Goal: Transaction & Acquisition: Purchase product/service

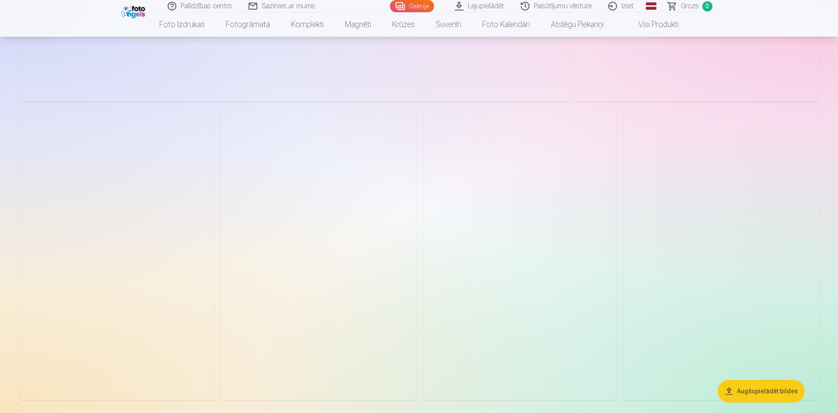
scroll to position [394, 0]
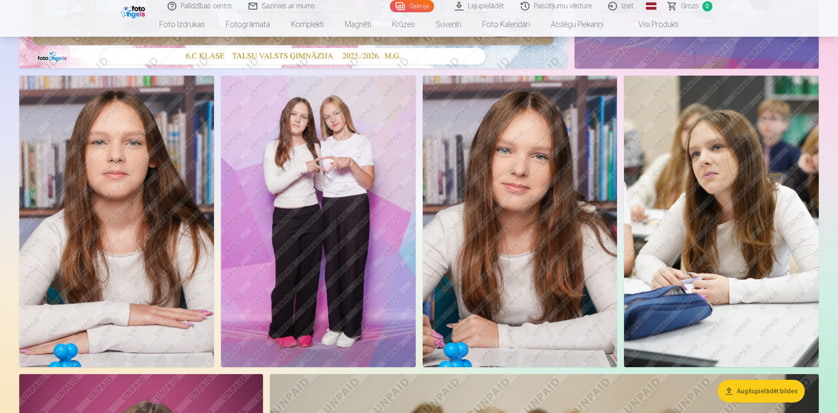
click at [342, 241] on img at bounding box center [318, 222] width 195 height 292
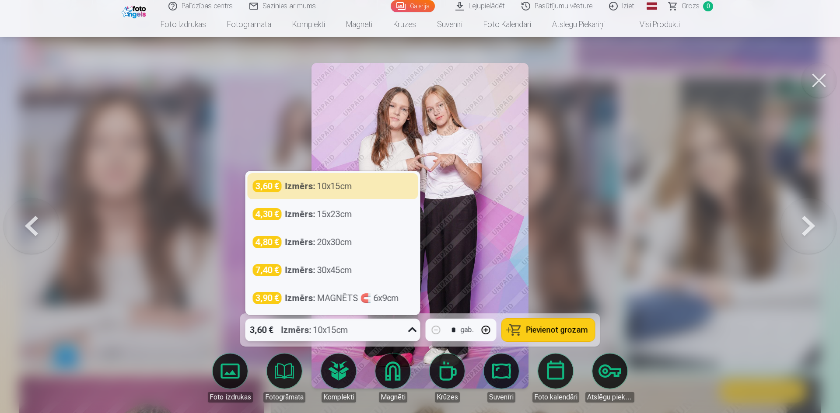
click at [413, 328] on icon at bounding box center [413, 330] width 14 height 14
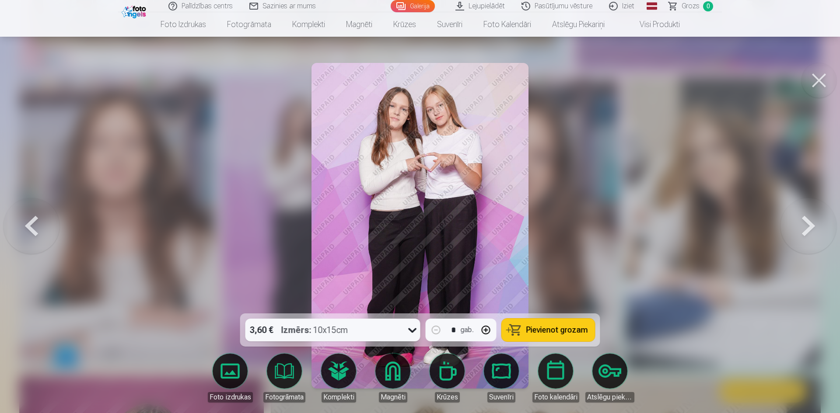
click at [691, 207] on div at bounding box center [420, 206] width 840 height 413
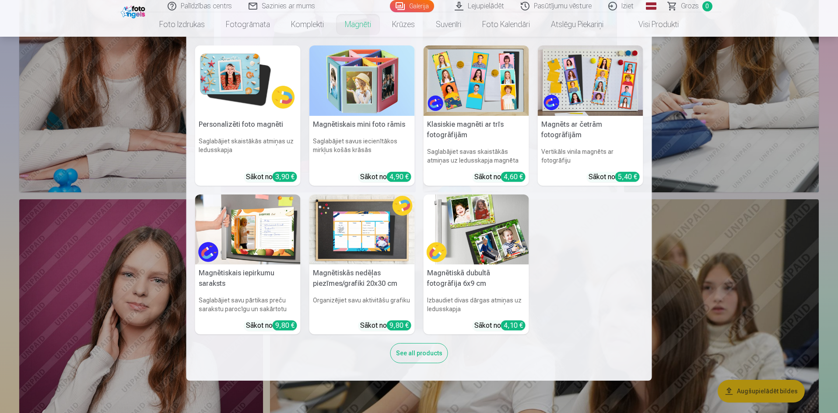
scroll to position [350, 0]
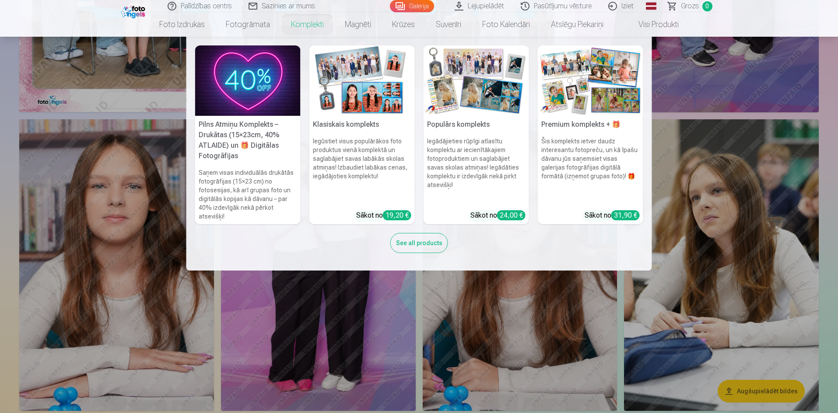
click at [591, 96] on img at bounding box center [590, 80] width 105 height 70
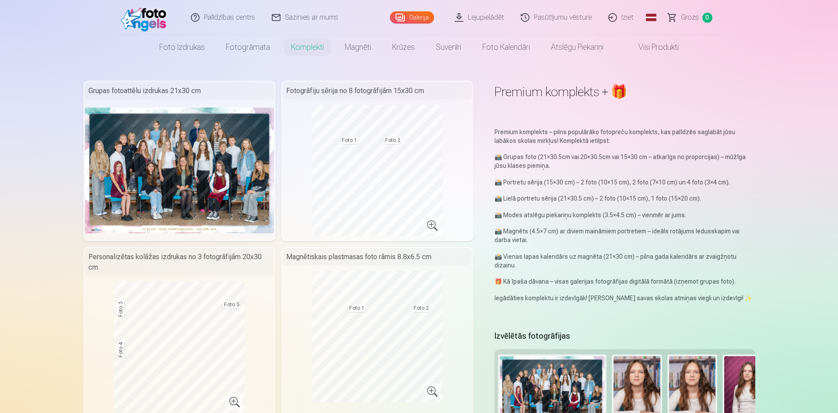
click at [473, 17] on link "Lejupielādēt" at bounding box center [480, 17] width 66 height 35
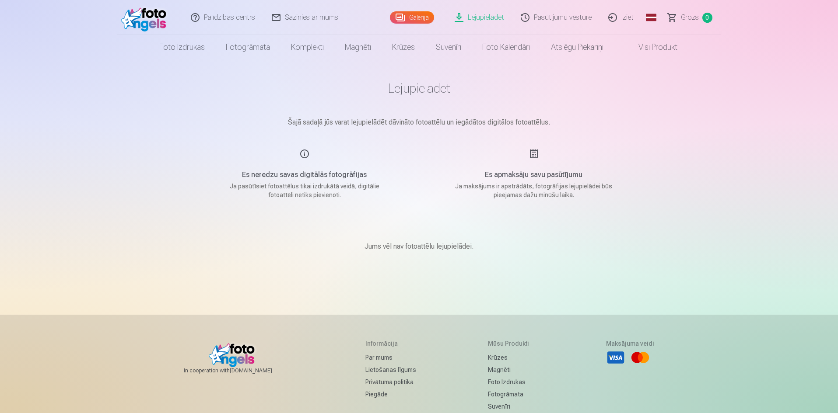
click at [401, 17] on link "Galerija" at bounding box center [412, 17] width 44 height 12
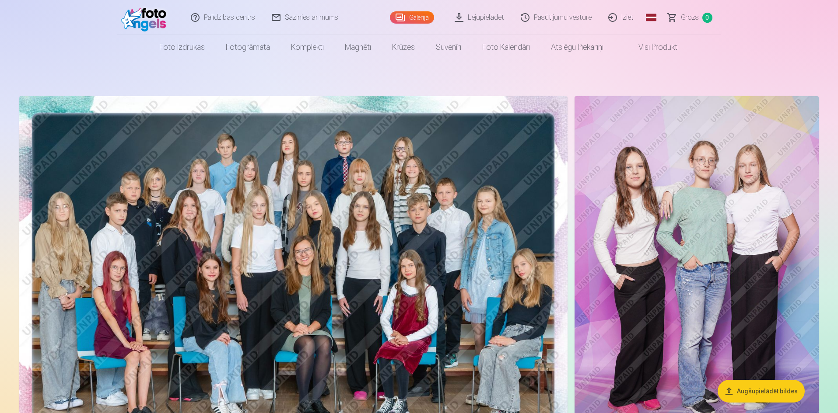
click at [380, 252] on img at bounding box center [293, 279] width 548 height 366
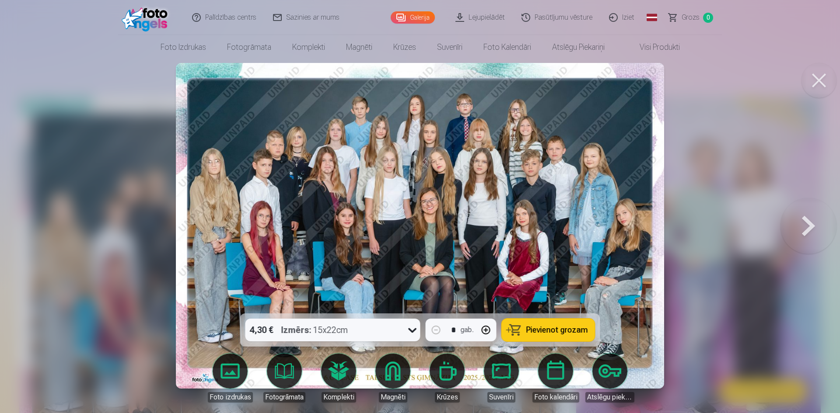
click at [543, 328] on span "Pievienot grozam" at bounding box center [557, 330] width 62 height 8
click at [805, 222] on button at bounding box center [808, 226] width 56 height 158
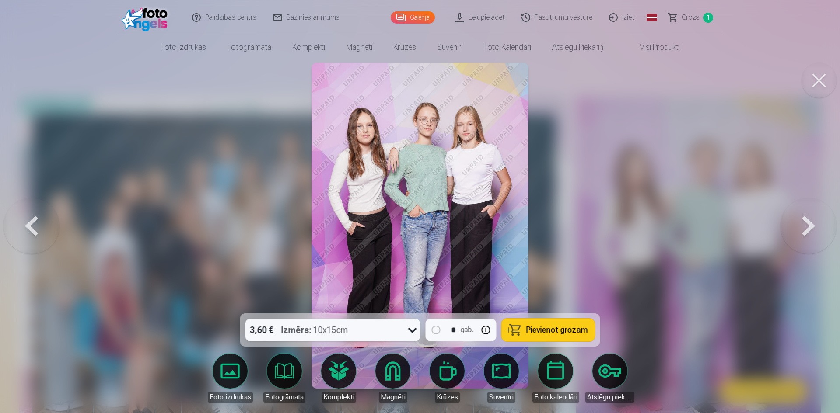
click at [797, 229] on button at bounding box center [808, 226] width 56 height 158
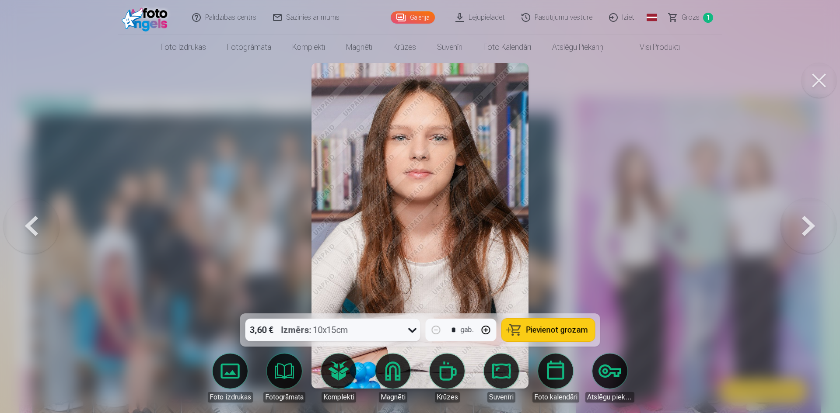
click at [797, 229] on button at bounding box center [808, 226] width 56 height 158
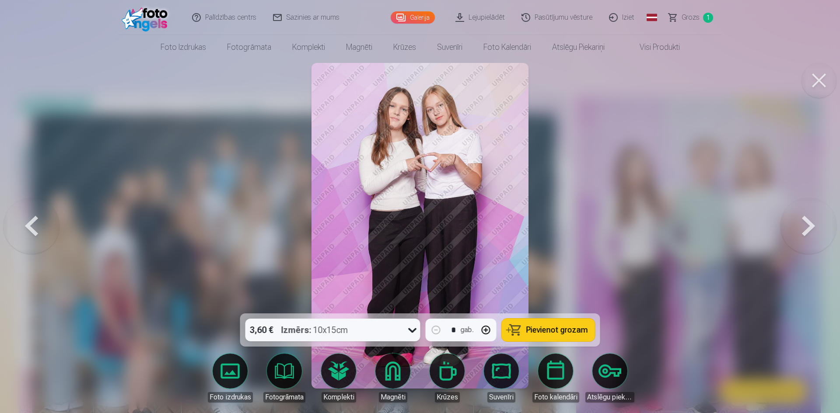
click at [556, 329] on span "Pievienot grozam" at bounding box center [557, 330] width 62 height 8
click at [806, 224] on button at bounding box center [808, 226] width 56 height 158
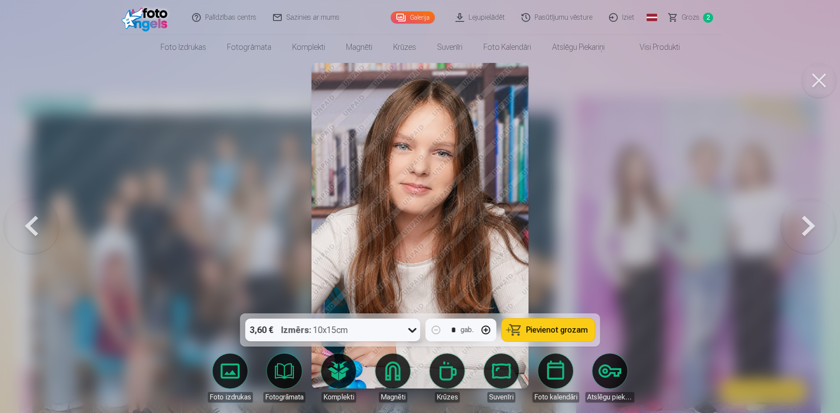
click at [806, 224] on button at bounding box center [808, 226] width 56 height 158
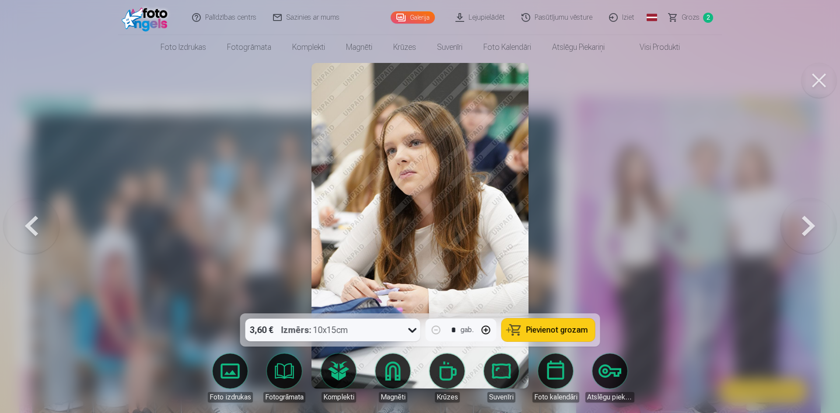
click at [806, 224] on button at bounding box center [808, 226] width 56 height 158
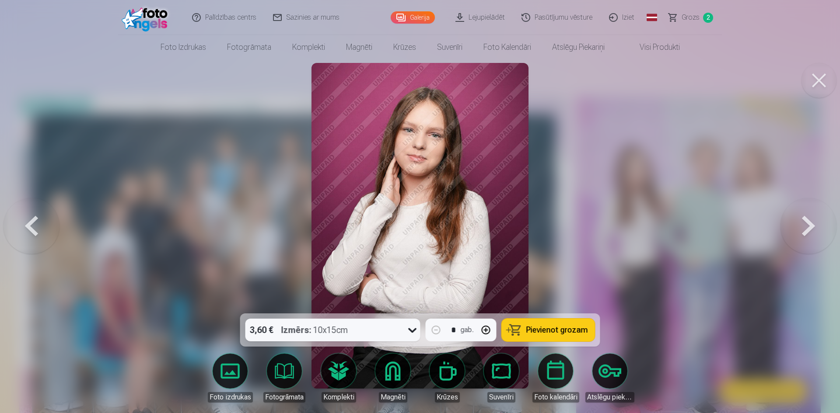
click at [806, 224] on button at bounding box center [808, 226] width 56 height 158
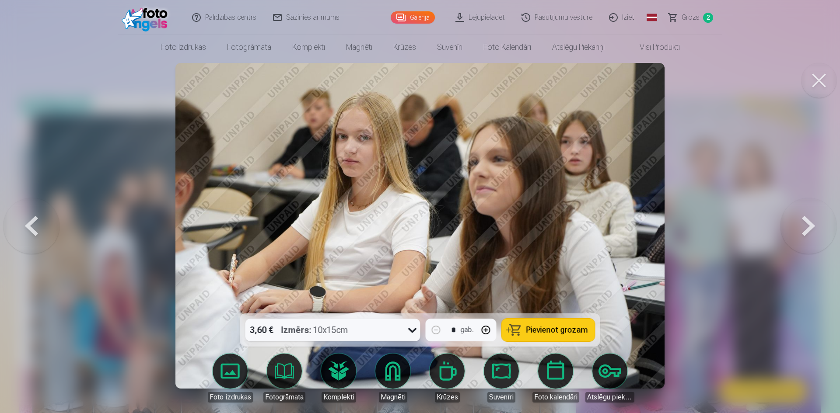
click at [806, 224] on button at bounding box center [808, 226] width 56 height 158
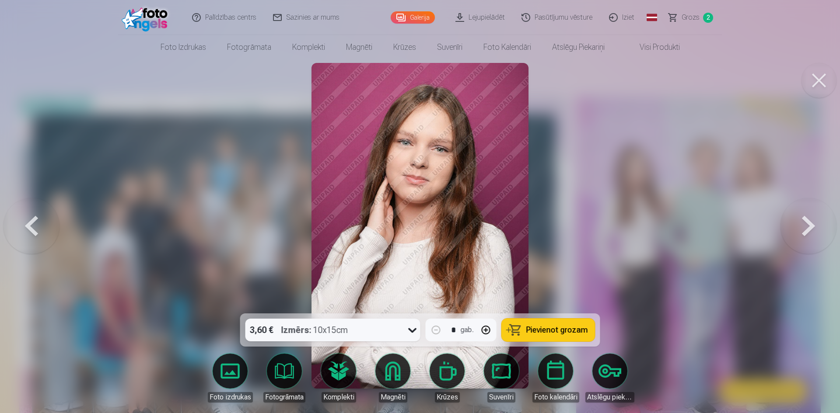
click at [806, 224] on button at bounding box center [808, 226] width 56 height 158
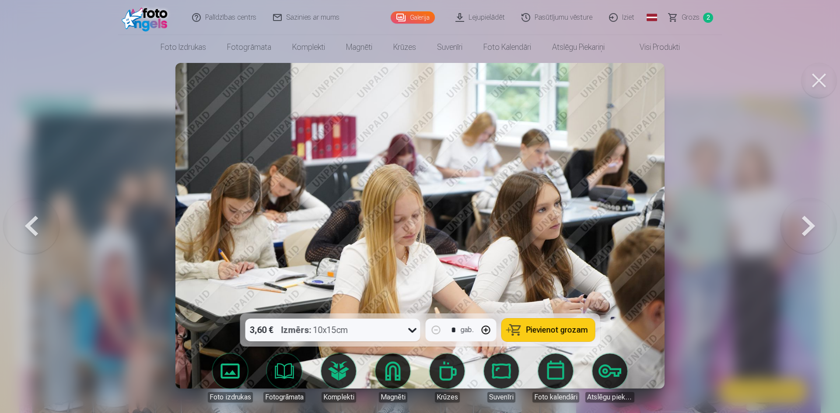
click at [806, 224] on button at bounding box center [808, 226] width 56 height 158
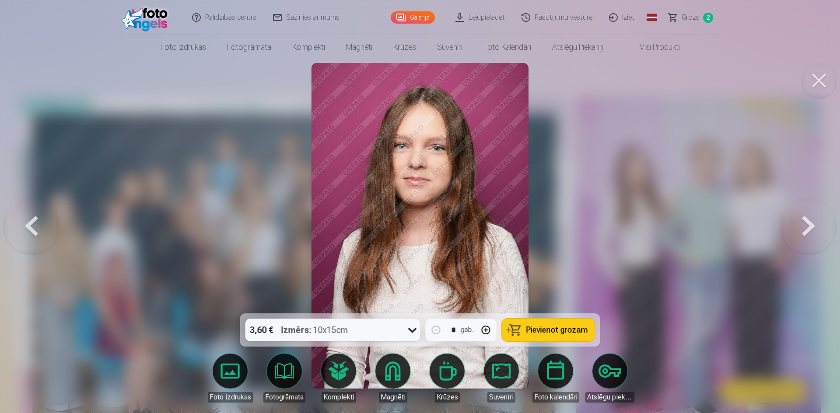
click at [806, 224] on button at bounding box center [808, 226] width 56 height 158
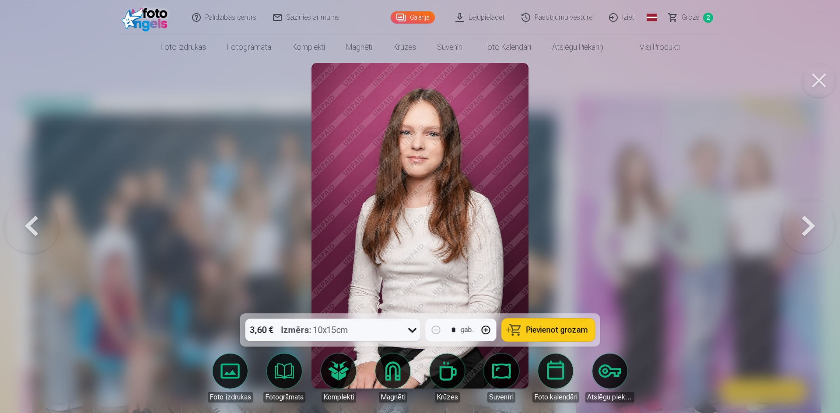
click at [806, 224] on button at bounding box center [808, 226] width 56 height 158
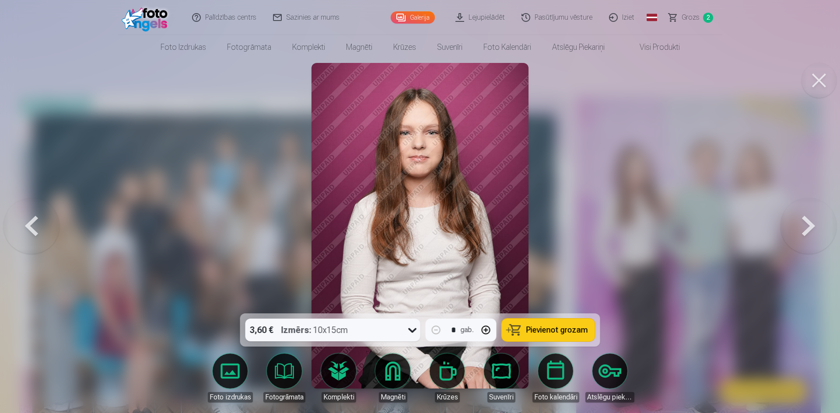
click at [28, 228] on button at bounding box center [31, 226] width 56 height 158
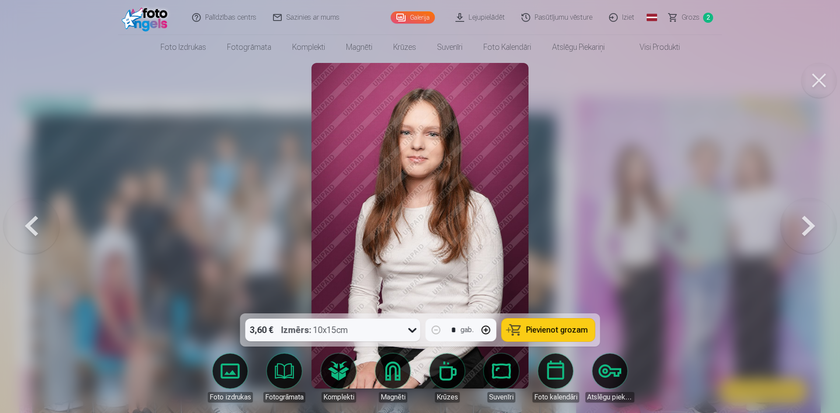
click at [558, 326] on span "Pievienot grozam" at bounding box center [557, 330] width 62 height 8
click at [813, 227] on button at bounding box center [808, 226] width 56 height 158
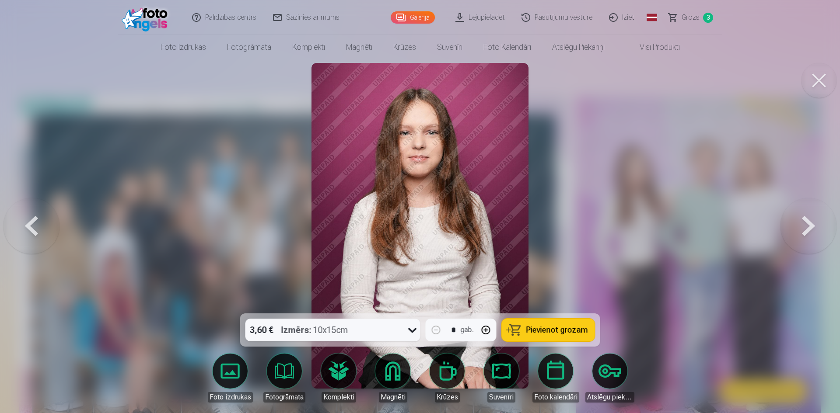
click at [812, 227] on button at bounding box center [808, 226] width 56 height 158
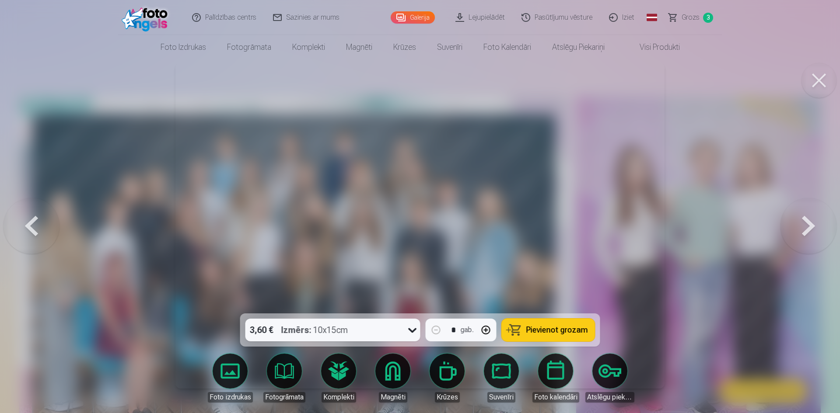
click at [812, 227] on button at bounding box center [808, 226] width 56 height 158
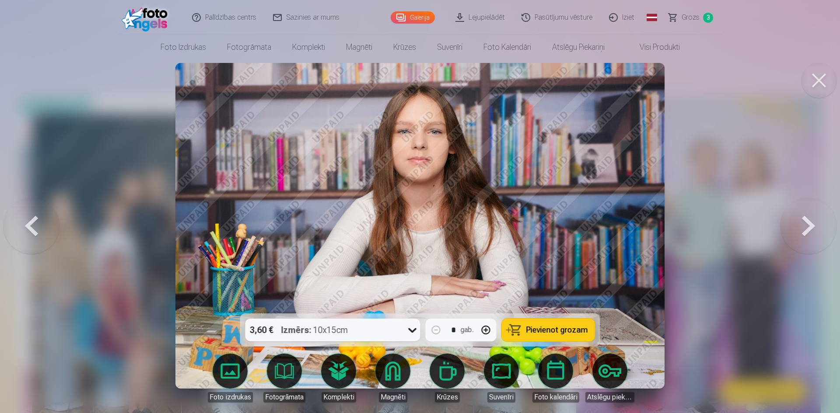
click at [812, 227] on button at bounding box center [808, 226] width 56 height 158
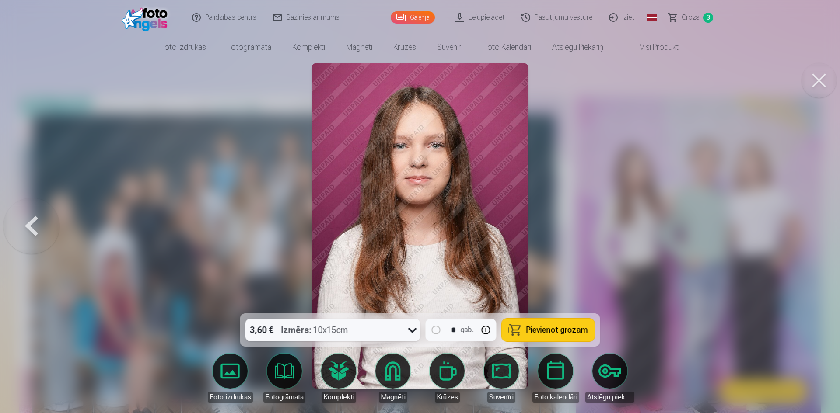
click at [812, 227] on div at bounding box center [420, 206] width 840 height 413
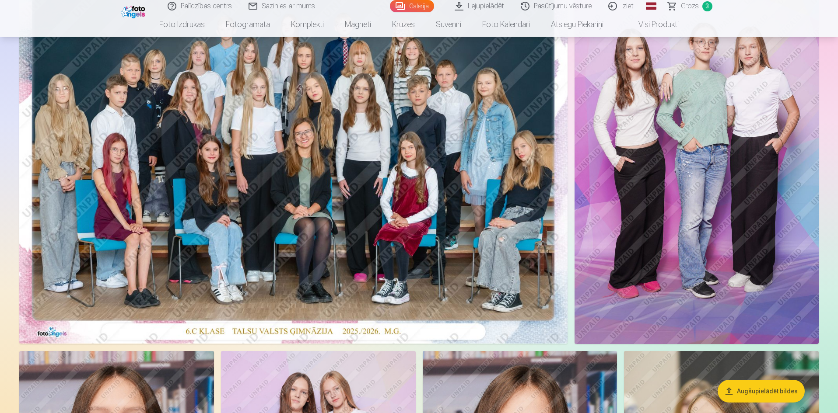
scroll to position [131, 0]
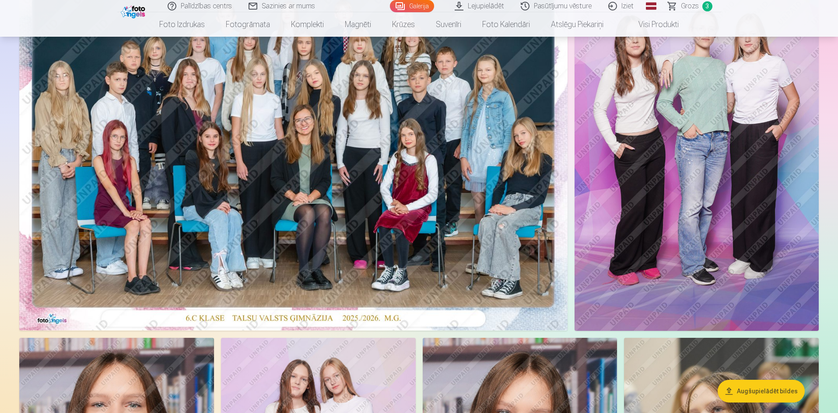
click at [685, 6] on span "Grozs" at bounding box center [690, 6] width 18 height 10
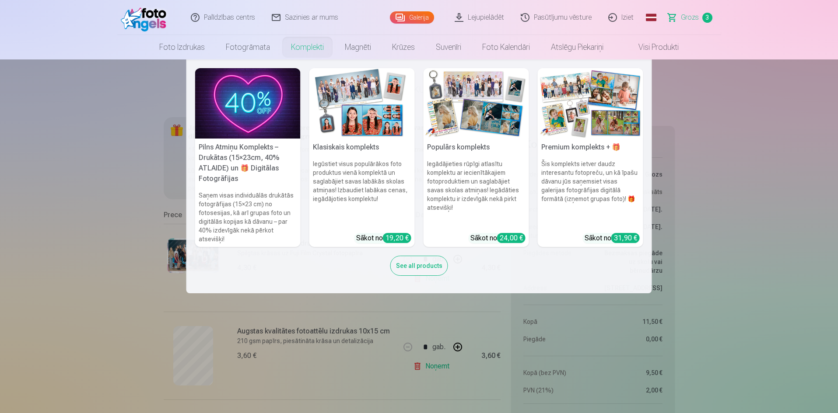
click at [716, 285] on nav "Pilns Atmiņu Komplekts – Drukātas (15×23cm, 40% ATLAIDE) un 🎁 Digitālas Fotogrā…" at bounding box center [419, 176] width 838 height 234
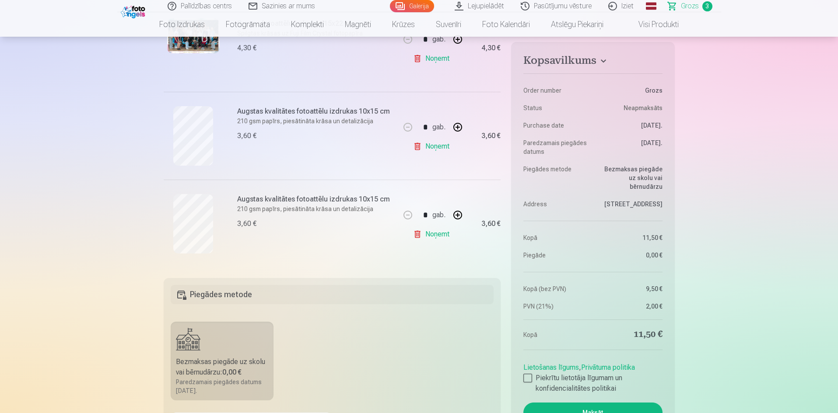
scroll to position [219, 0]
